Goal: Communication & Community: Participate in discussion

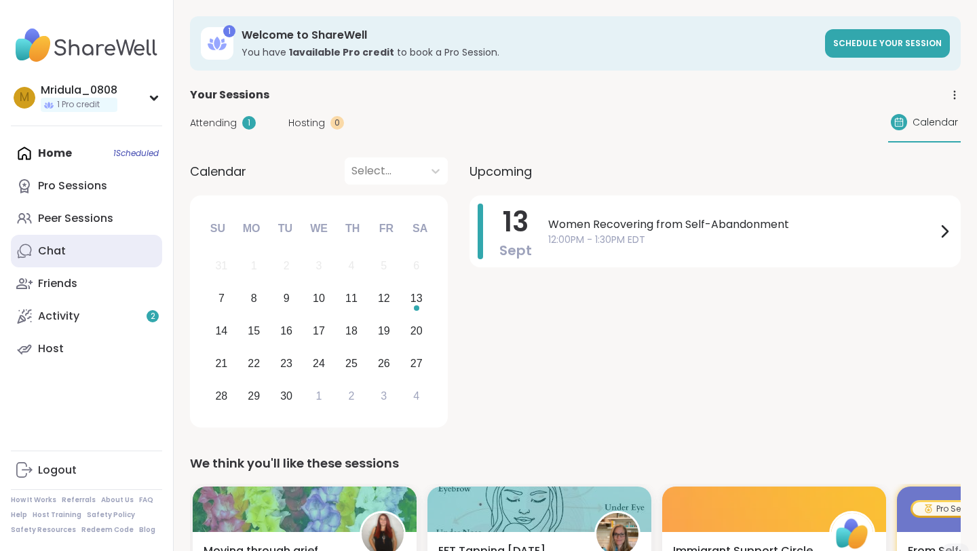
click at [71, 240] on link "Chat" at bounding box center [86, 251] width 151 height 33
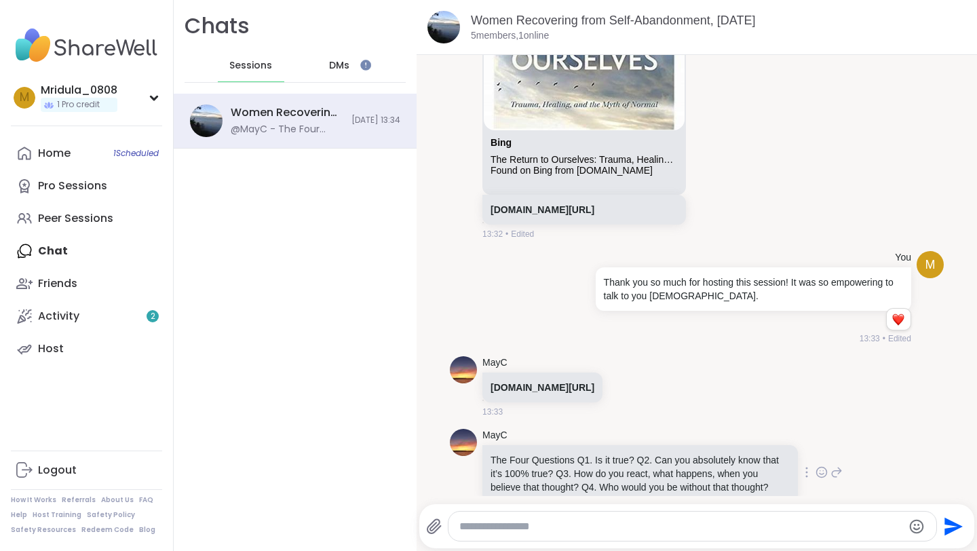
click at [821, 474] on icon at bounding box center [822, 474] width 4 height 1
click at [714, 445] on div "Select Reaction: Heart" at bounding box center [714, 451] width 12 height 12
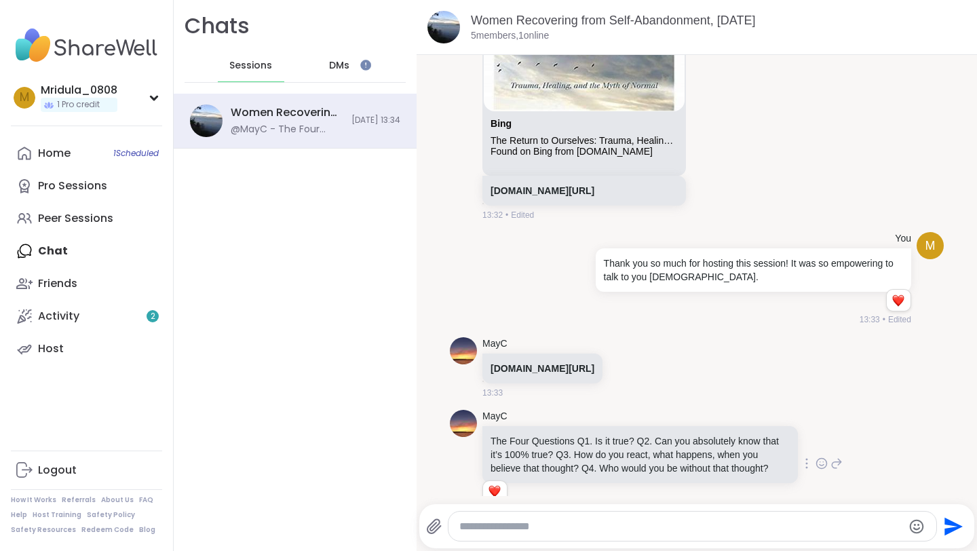
scroll to position [3073, 0]
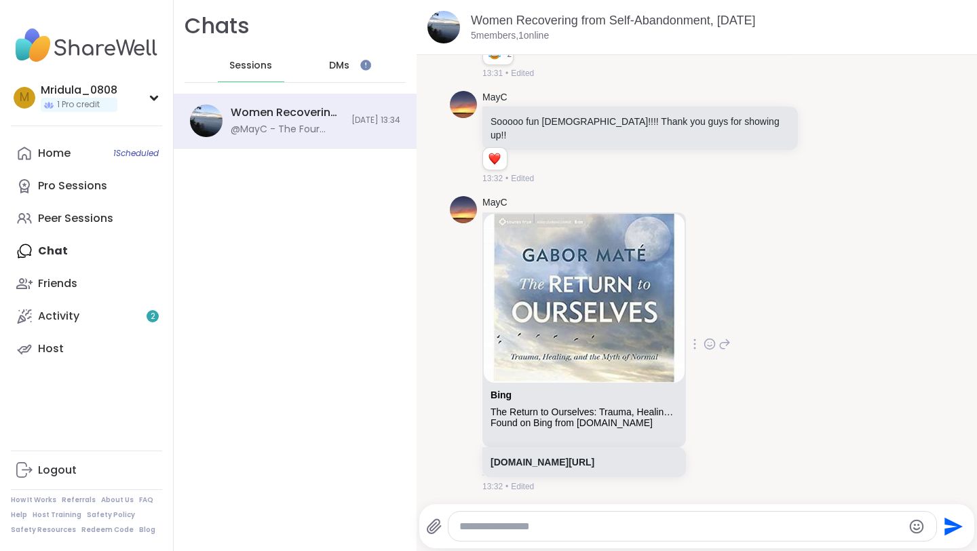
click at [576, 324] on img at bounding box center [584, 298] width 201 height 169
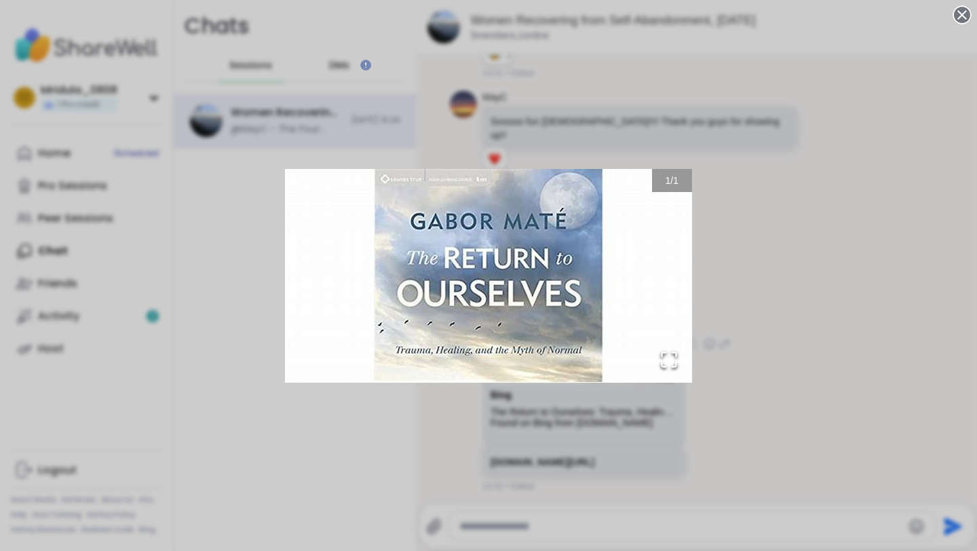
click at [674, 193] on img "Go to Slide 1" at bounding box center [488, 276] width 407 height 214
click at [678, 183] on span "1" at bounding box center [675, 180] width 5 height 11
click at [673, 175] on span "/" at bounding box center [672, 180] width 3 height 11
click at [655, 187] on div "1 / 1" at bounding box center [672, 180] width 40 height 23
click at [829, 200] on div "1 / 1" at bounding box center [488, 275] width 977 height 551
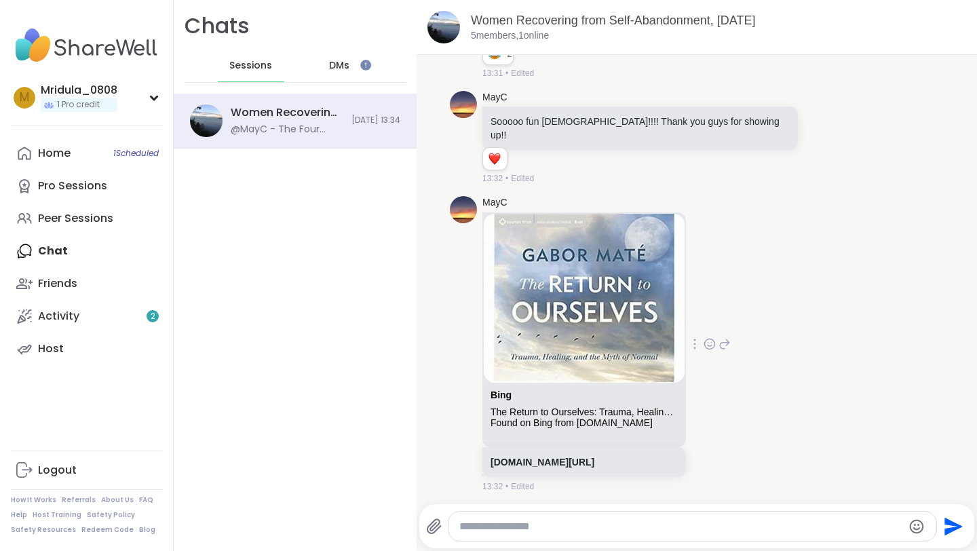
click at [552, 455] on p "[DOMAIN_NAME][URL]" at bounding box center [584, 462] width 187 height 14
click at [556, 457] on link "[DOMAIN_NAME][URL]" at bounding box center [543, 462] width 104 height 11
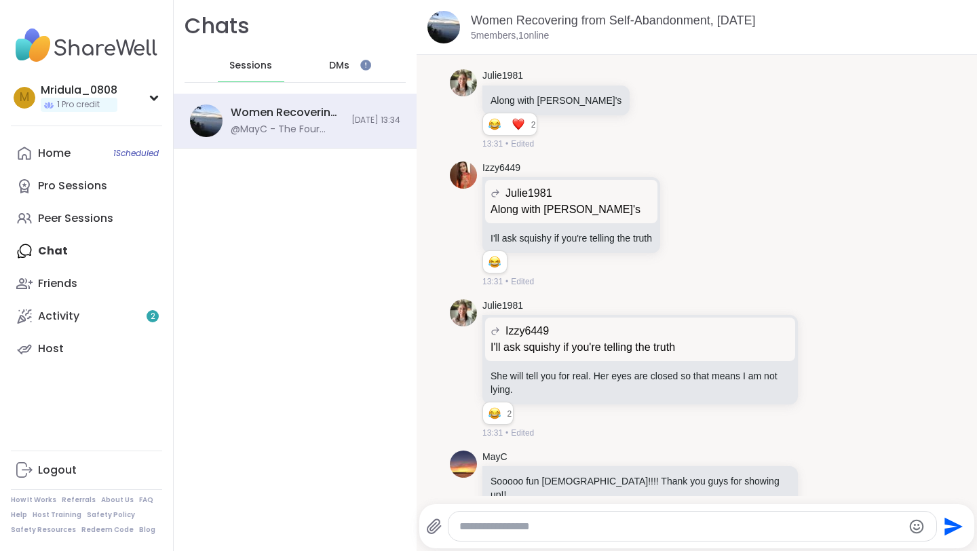
scroll to position [3345, 0]
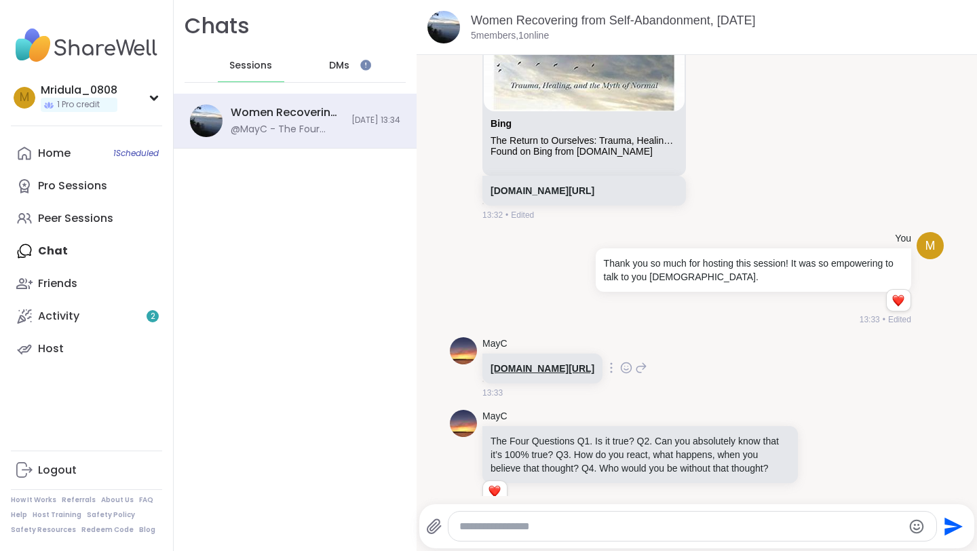
click at [595, 363] on link "[DOMAIN_NAME][URL]" at bounding box center [543, 368] width 104 height 11
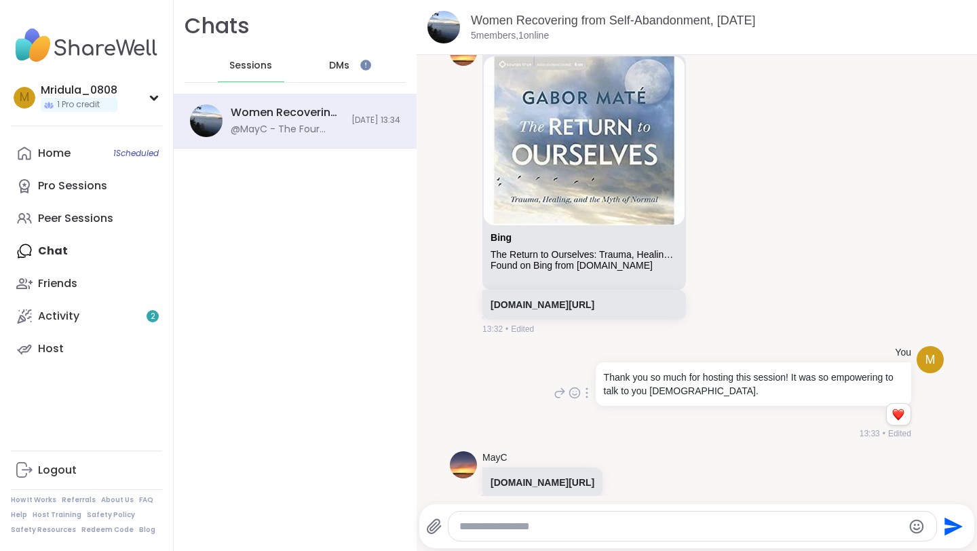
scroll to position [3018, 0]
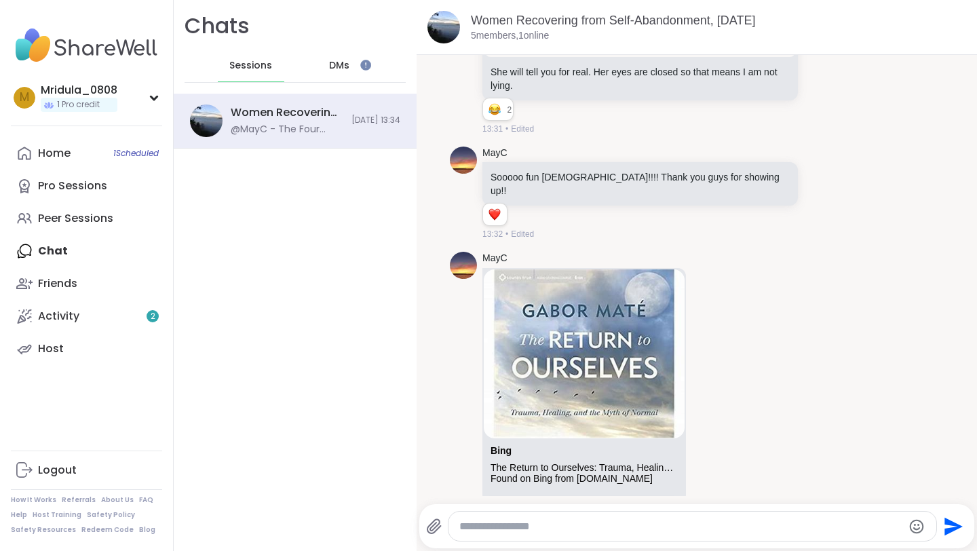
click at [552, 462] on div "The Return to Ourselves: Trauma, Healing, and the Myth of Normal by [PERSON_NAM…" at bounding box center [584, 468] width 187 height 12
click at [504, 445] on link "Bing" at bounding box center [501, 450] width 21 height 11
